Goal: Information Seeking & Learning: Learn about a topic

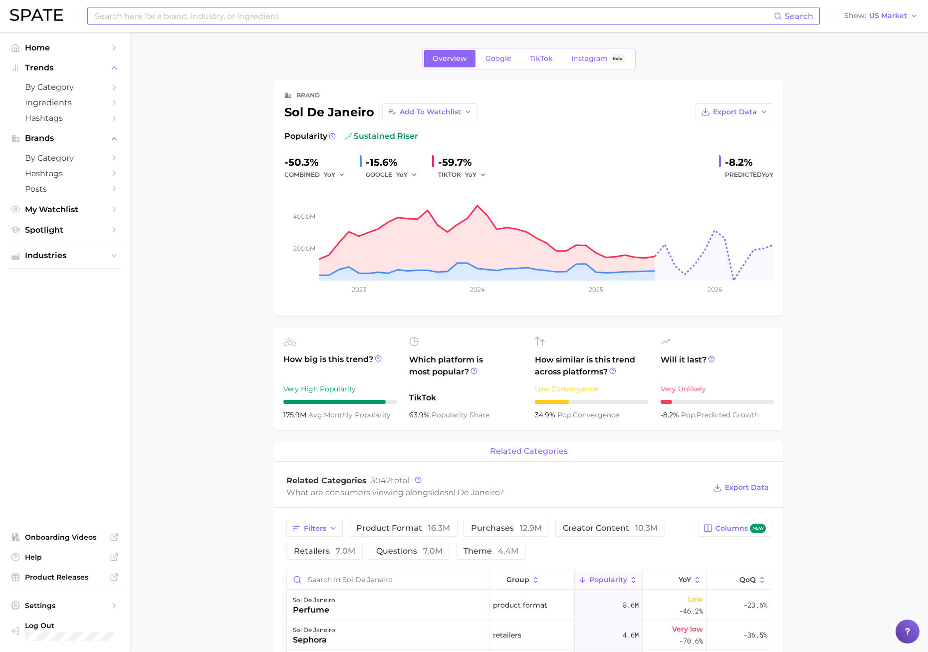
click at [166, 21] on input at bounding box center [434, 15] width 680 height 17
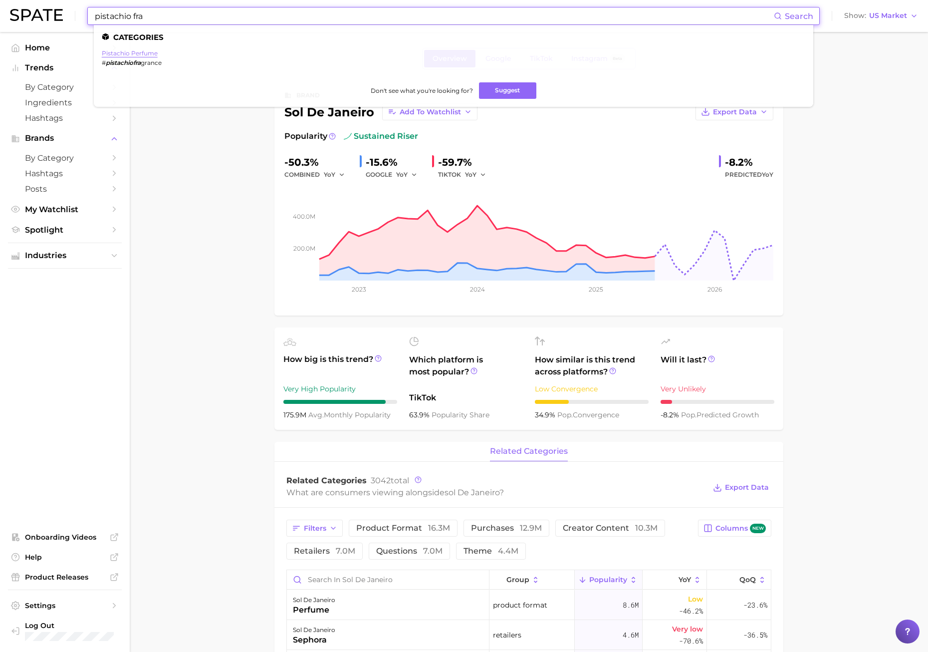
type input "pistachio fra"
click at [139, 52] on link "pistachio perfume" at bounding box center [130, 52] width 56 height 7
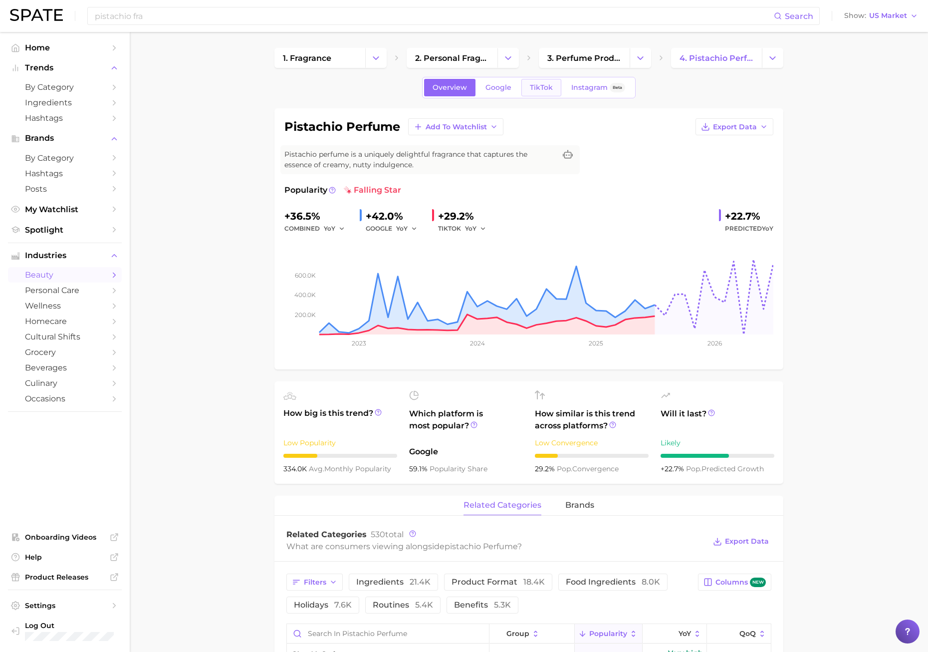
click at [525, 88] on link "TikTok" at bounding box center [542, 87] width 40 height 17
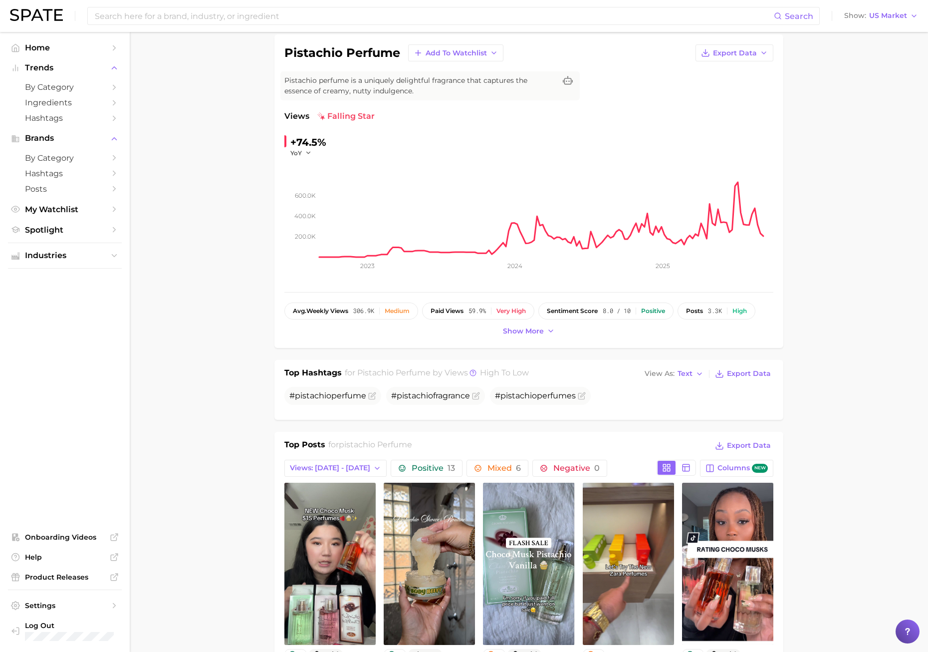
scroll to position [150, 0]
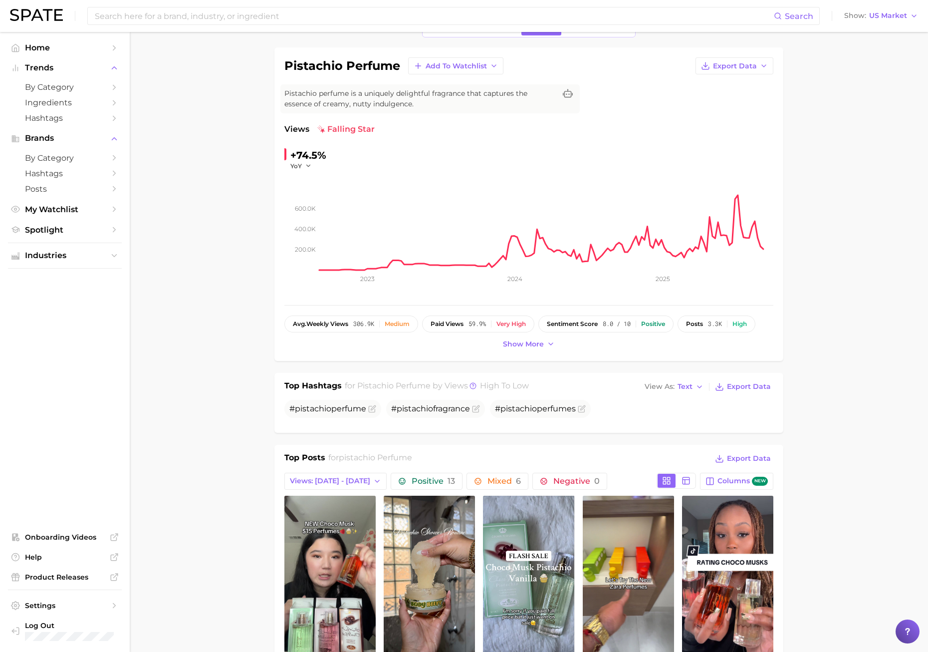
scroll to position [0, 0]
